Goal: Check status: Check status

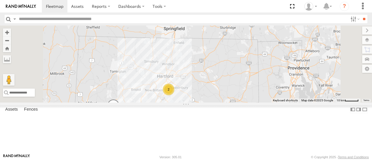
click at [290, 7] on label "Commuter V-5" at bounding box center [276, 4] width 28 height 6
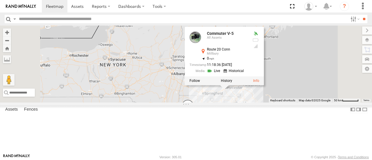
drag, startPoint x: 318, startPoint y: 80, endPoint x: 295, endPoint y: 118, distance: 44.5
click at [288, 102] on div "Commuter V-5 Commuter V-7 Commuter V-5 All Assets Route 20 [GEOGRAPHIC_DATA] 42…" at bounding box center [186, 64] width 372 height 77
drag, startPoint x: 225, startPoint y: 17, endPoint x: 245, endPoint y: 62, distance: 49.3
click at [230, 35] on body at bounding box center [186, 80] width 372 height 160
click at [245, 62] on div "Commuter V-5 Commuter V-7 Commuter V-5 All Assets Route 20 [GEOGRAPHIC_DATA] 42…" at bounding box center [186, 64] width 372 height 77
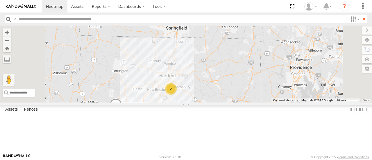
click at [261, 10] on span at bounding box center [256, 4] width 10 height 10
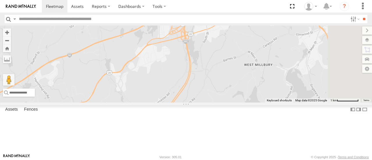
drag, startPoint x: 335, startPoint y: 37, endPoint x: 247, endPoint y: 130, distance: 128.0
click at [240, 102] on div "Commuter V-5 Commuter V-7 Commuter V-5 All Assets [US_STATE] Tpke Auburn 42.201…" at bounding box center [186, 64] width 372 height 77
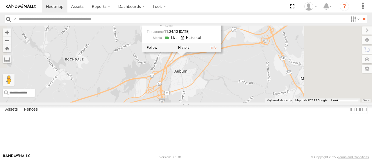
drag, startPoint x: 280, startPoint y: 67, endPoint x: 259, endPoint y: 106, distance: 44.1
click at [259, 102] on div "Commuter V-5 Commuter V-7 Commuter V-5 All Assets [US_STATE] Tpke Auburn 42.201…" at bounding box center [186, 64] width 372 height 77
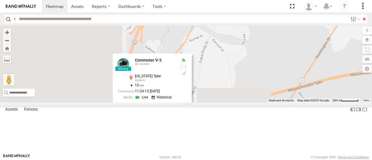
drag, startPoint x: 246, startPoint y: 111, endPoint x: 355, endPoint y: 68, distance: 117.1
click at [354, 68] on div "Commuter V-5 Commuter V-7 Commuter V-5 All Assets [US_STATE] Tpke Auburn 42.201…" at bounding box center [186, 64] width 372 height 77
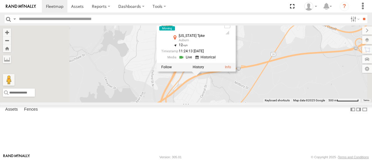
drag, startPoint x: 274, startPoint y: 122, endPoint x: 286, endPoint y: 116, distance: 13.6
click at [286, 102] on div "Commuter V-5 Commuter V-7 Commuter V-5 All Assets [US_STATE] Tpke Auburn 42.201…" at bounding box center [186, 64] width 372 height 77
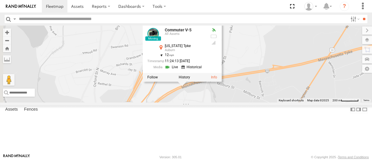
drag, startPoint x: 276, startPoint y: 118, endPoint x: 301, endPoint y: 138, distance: 32.5
click at [301, 102] on div "Commuter V-5 Commuter V-7 Commuter V-5 All Assets [US_STATE] Tpke Auburn 42.201…" at bounding box center [186, 64] width 372 height 77
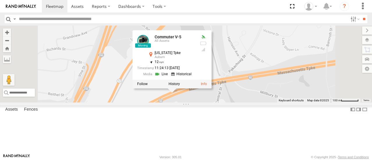
drag, startPoint x: 272, startPoint y: 90, endPoint x: 308, endPoint y: 69, distance: 42.1
click at [308, 69] on div "Commuter V-5 Commuter V-7 Commuter V-5 All Assets [US_STATE] Tpke Auburn 42.201…" at bounding box center [186, 64] width 372 height 77
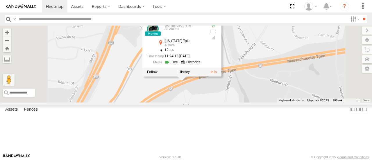
drag, startPoint x: 301, startPoint y: 78, endPoint x: 312, endPoint y: 66, distance: 16.5
click at [312, 66] on div "Commuter V-5 Commuter V-7 Commuter V-5 All Assets [US_STATE] Tpke Auburn 42.201…" at bounding box center [186, 64] width 372 height 77
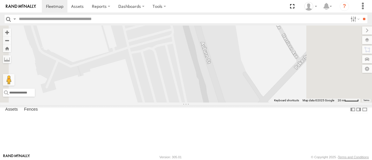
drag, startPoint x: 231, startPoint y: 90, endPoint x: 293, endPoint y: 69, distance: 65.5
click at [293, 69] on div "Commuter V-5 Commuter V-7 Commuter V-5 All Assets [US_STATE] Tpke Auburn 42.201…" at bounding box center [186, 64] width 372 height 77
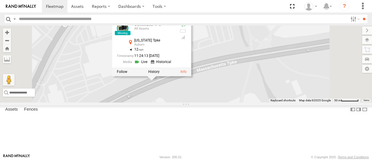
drag, startPoint x: 285, startPoint y: 88, endPoint x: 315, endPoint y: 72, distance: 34.3
click at [315, 72] on div "Commuter V-5 Commuter V-7 Commuter V-5 All Assets [US_STATE] Tpke Auburn 42.201…" at bounding box center [186, 64] width 372 height 77
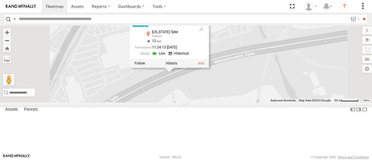
drag, startPoint x: 278, startPoint y: 92, endPoint x: 299, endPoint y: 86, distance: 21.8
click at [299, 86] on div "Commuter V-5 Commuter V-7 Commuter V-5 All Assets [US_STATE] Tpke Auburn 42.201…" at bounding box center [186, 64] width 372 height 77
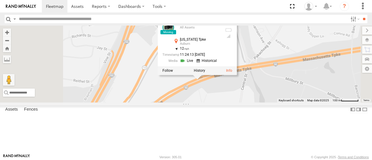
drag, startPoint x: 341, startPoint y: 70, endPoint x: 332, endPoint y: 78, distance: 11.9
click at [332, 78] on div "Commuter V-5 Commuter V-7 Commuter V-5 All Assets [US_STATE] Tpke Auburn 42.201…" at bounding box center [186, 64] width 372 height 77
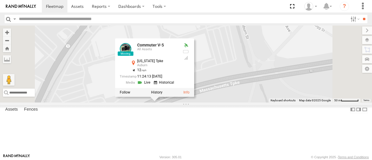
drag, startPoint x: 297, startPoint y: 93, endPoint x: 318, endPoint y: 76, distance: 26.5
click at [319, 76] on div "Commuter V-5 Commuter V-7 Commuter V-5 All Assets [US_STATE] Tpke Auburn 42.201…" at bounding box center [186, 64] width 372 height 77
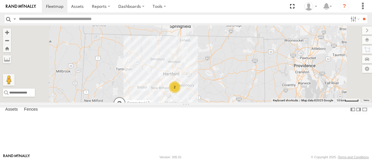
click at [255, 12] on span at bounding box center [250, 7] width 10 height 10
